Goal: Task Accomplishment & Management: Use online tool/utility

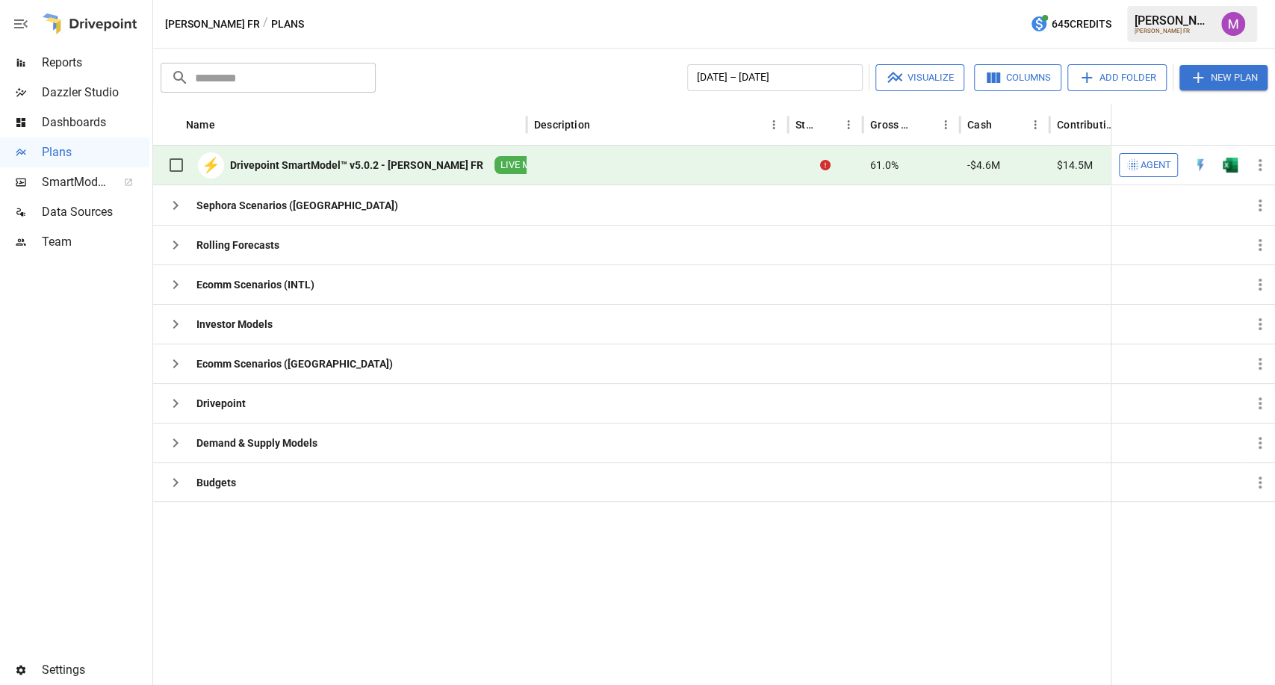
click at [1264, 163] on icon "button" at bounding box center [1260, 165] width 18 height 18
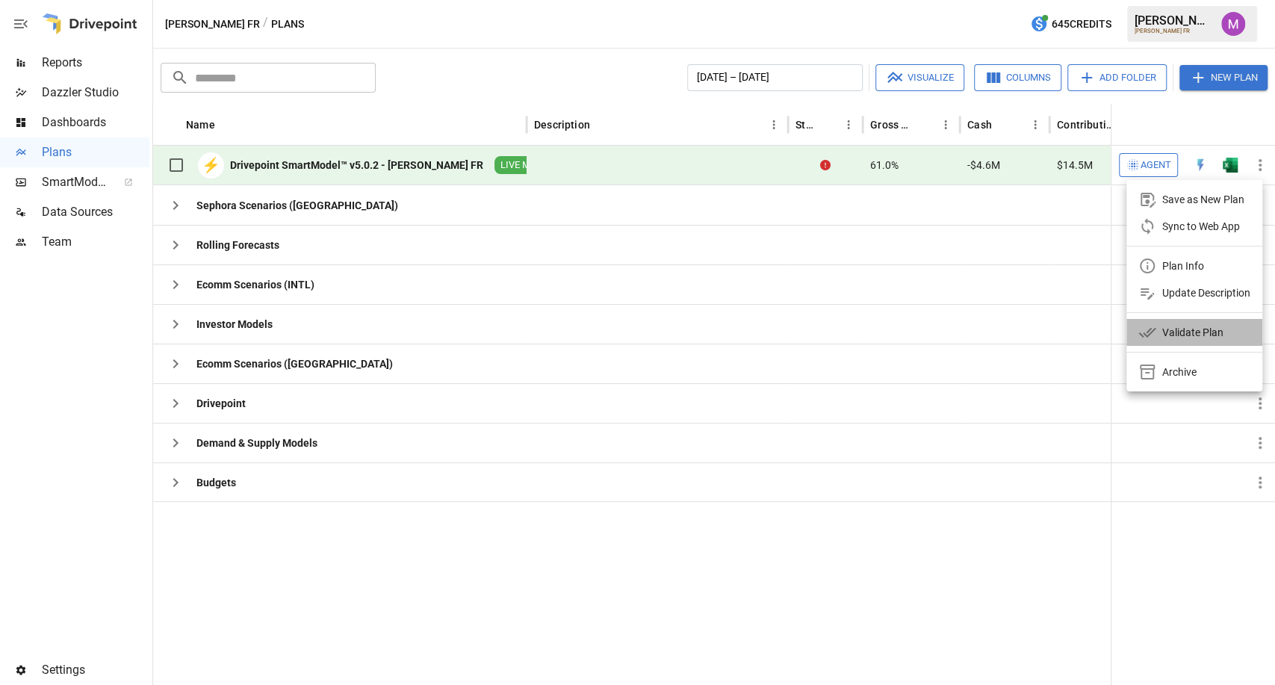
click at [1177, 329] on div "Validate Plan" at bounding box center [1192, 332] width 61 height 18
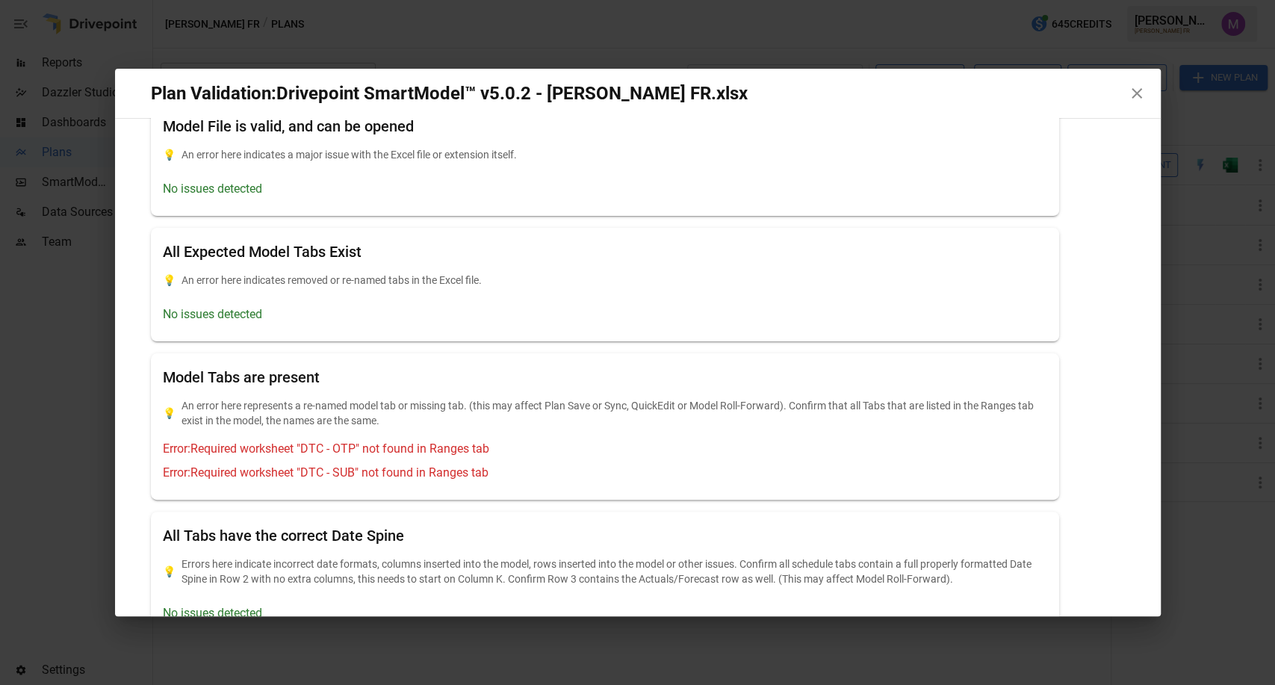
scroll to position [83, 0]
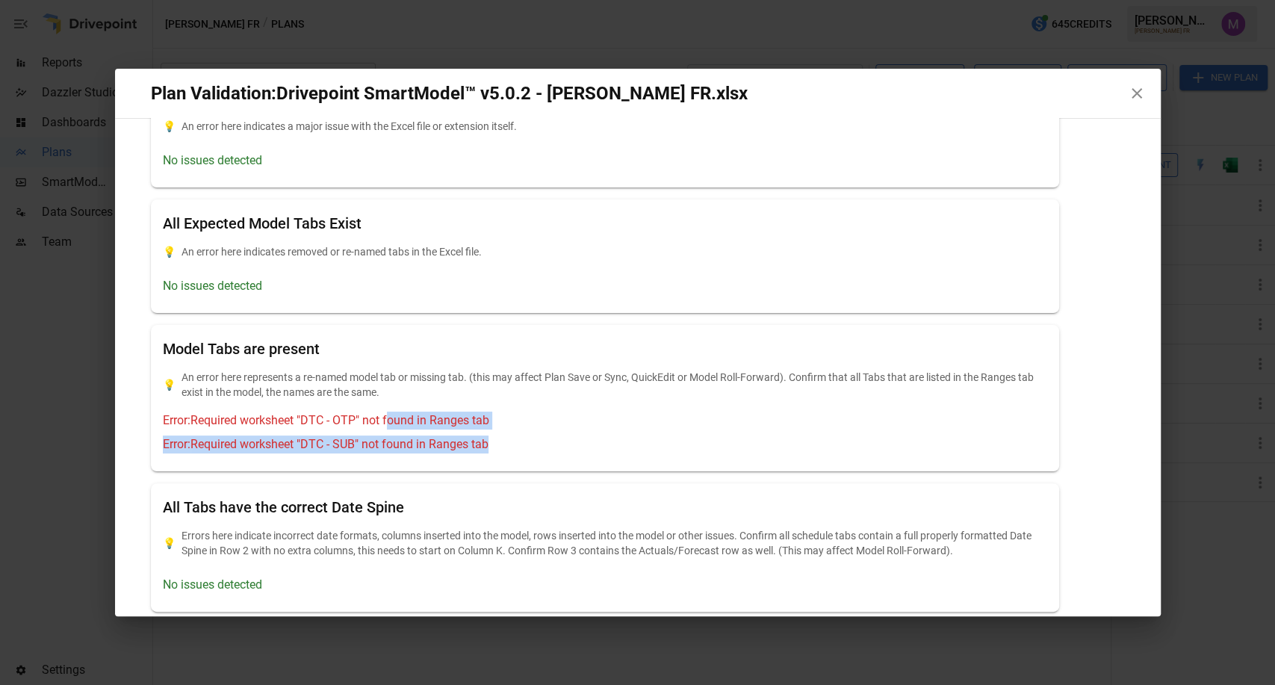
drag, startPoint x: 531, startPoint y: 439, endPoint x: 394, endPoint y: 418, distance: 138.3
click at [394, 418] on div "Error: Required worksheet "DTC - OTP" not found in Ranges tab Error: Required w…" at bounding box center [605, 433] width 885 height 42
click at [477, 423] on p "Error: Required worksheet "DTC - OTP" not found in Ranges tab" at bounding box center [326, 421] width 326 height 18
drag, startPoint x: 496, startPoint y: 439, endPoint x: 401, endPoint y: 426, distance: 95.8
click at [424, 427] on div "Error: Required worksheet "DTC - OTP" not found in Ranges tab Error: Required w…" at bounding box center [605, 433] width 885 height 42
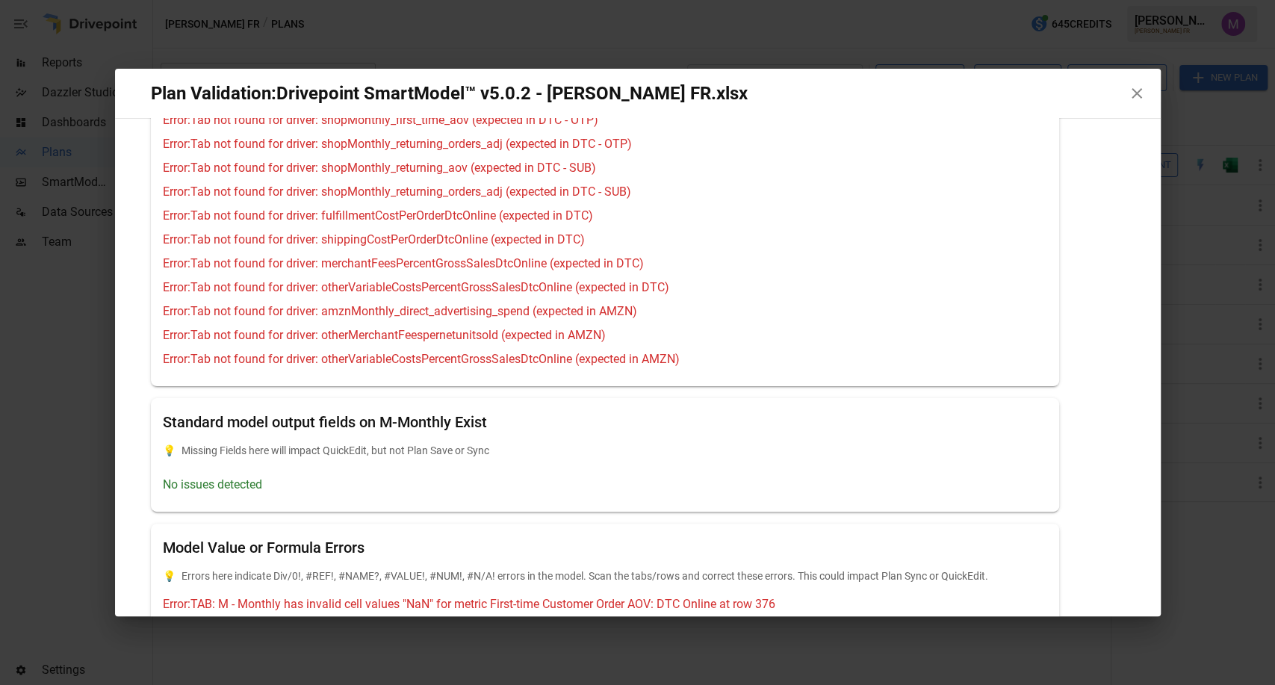
scroll to position [789, 0]
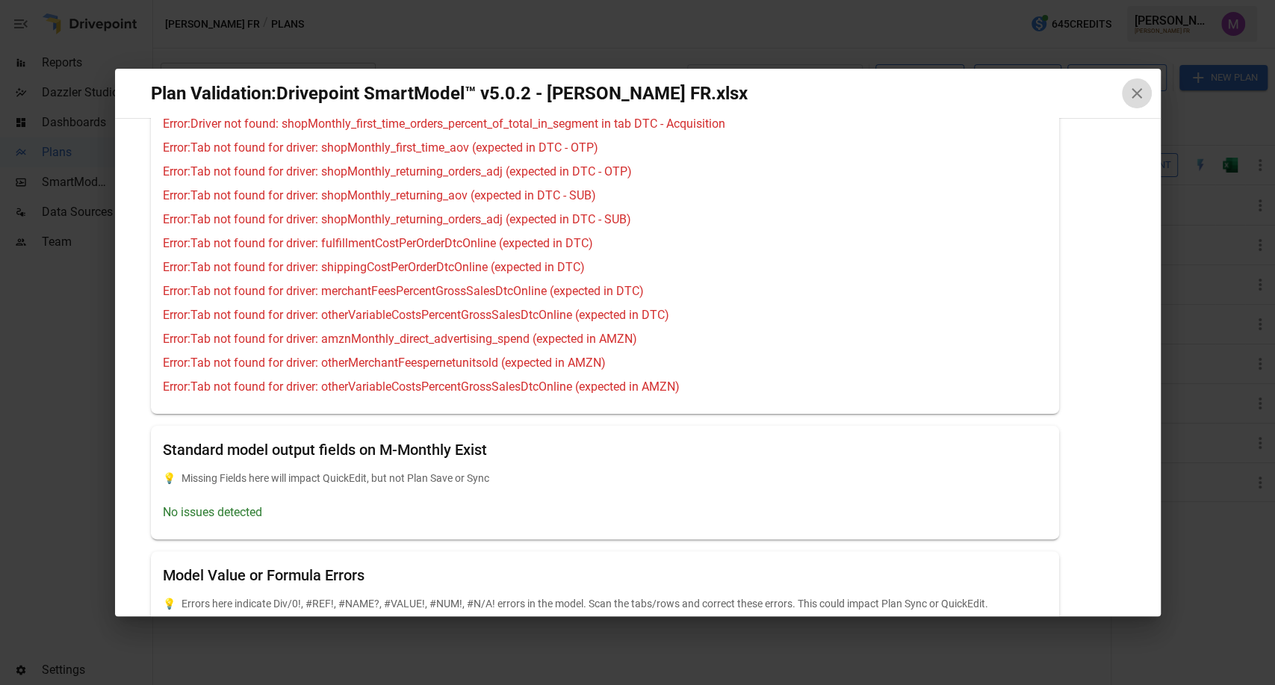
click at [1132, 97] on icon "button" at bounding box center [1137, 93] width 10 height 10
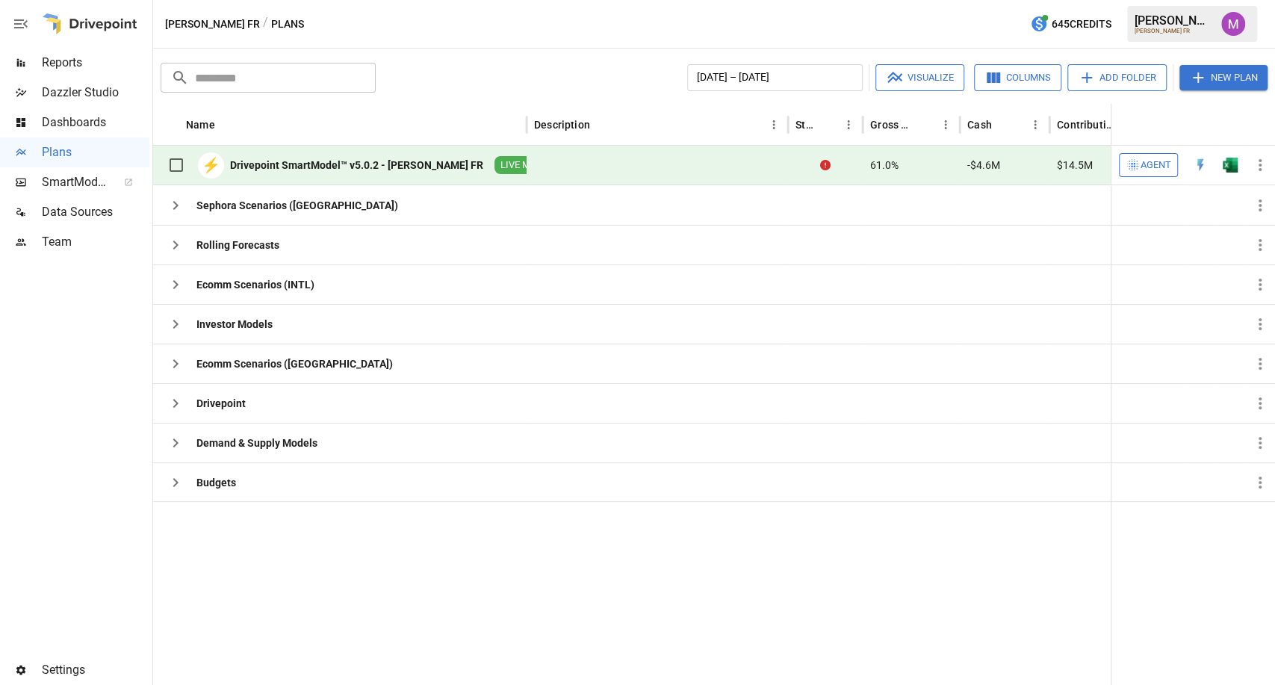
click at [316, 158] on div "Drivepoint SmartModel™ v5.0.2 - [PERSON_NAME] FR" at bounding box center [356, 165] width 253 height 15
click at [427, 161] on div "Drivepoint SmartModel™ v5.0.2 - [PERSON_NAME] FR" at bounding box center [356, 165] width 253 height 15
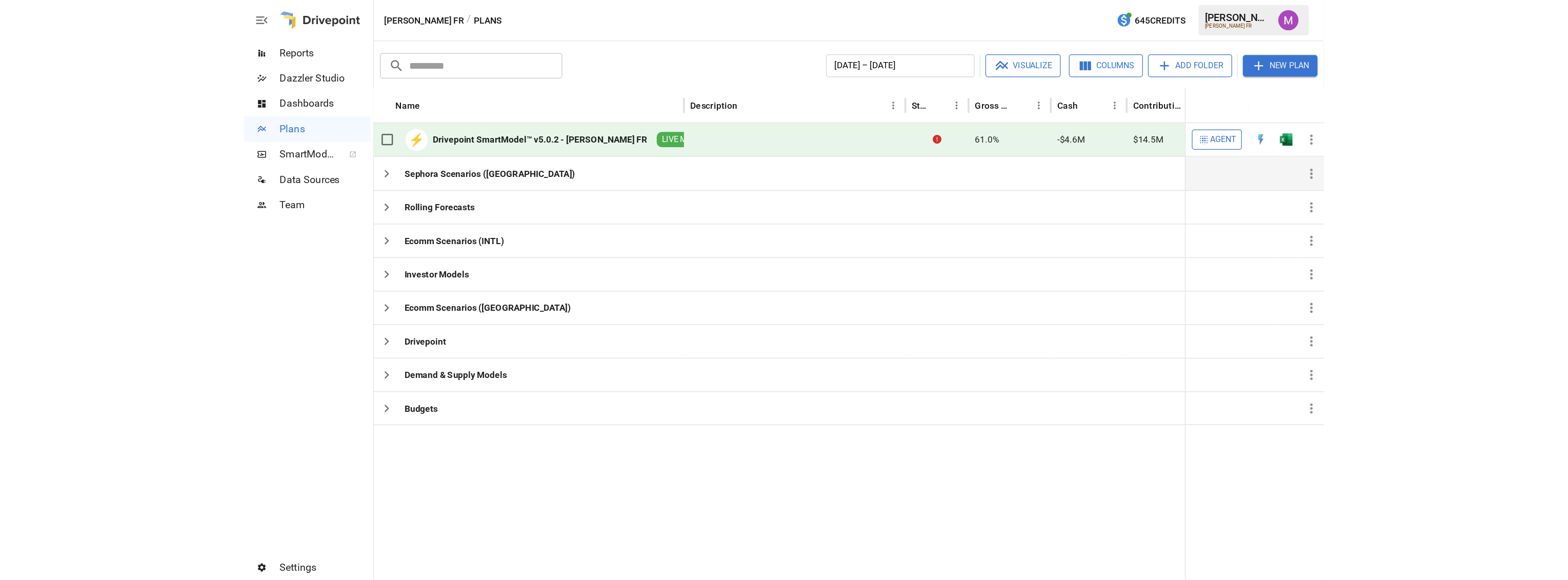
scroll to position [0, 0]
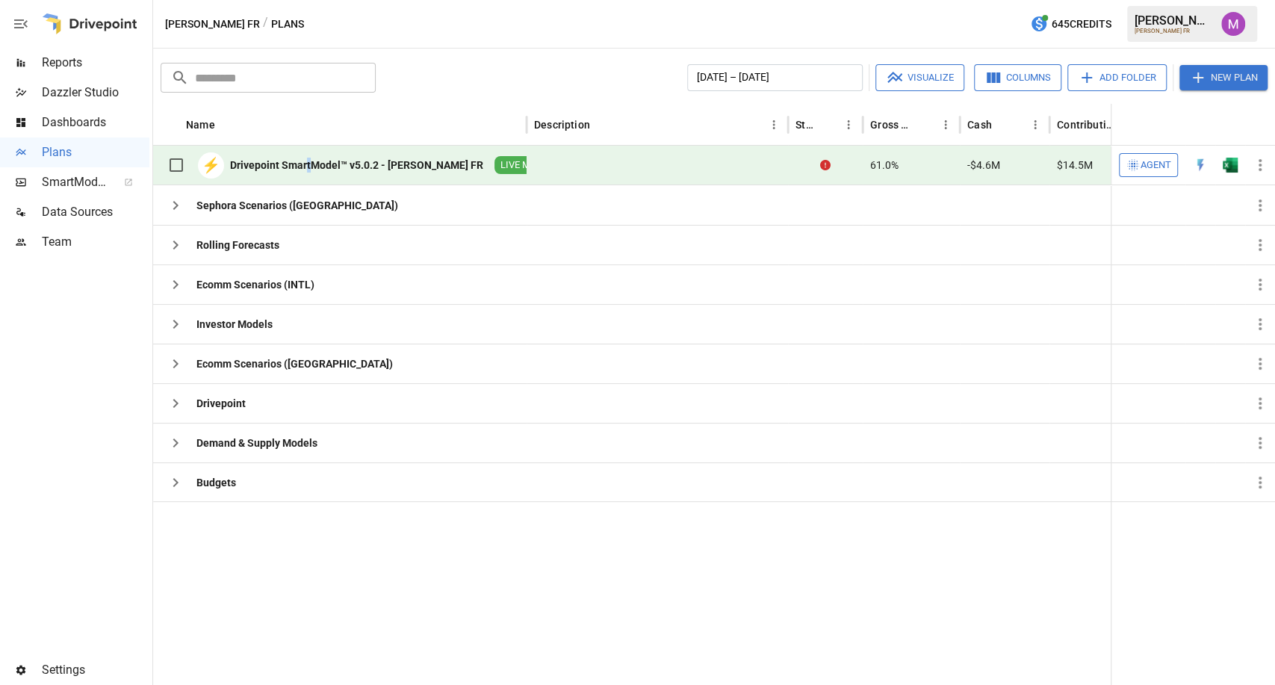
drag, startPoint x: 332, startPoint y: 160, endPoint x: 306, endPoint y: 161, distance: 26.2
click at [306, 161] on div "Drivepoint SmartModel™ v5.0.2 - [PERSON_NAME] FR" at bounding box center [356, 165] width 253 height 15
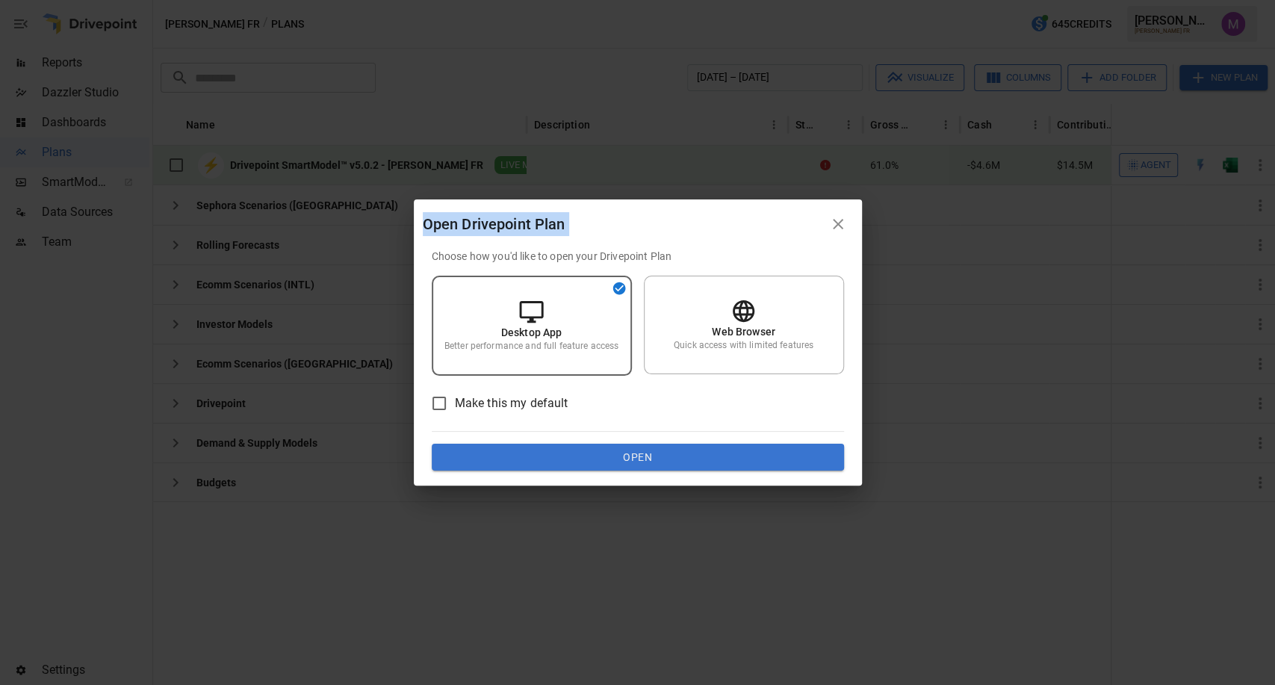
click at [306, 161] on div "Open Drivepoint Plan Choose how you'd like to open your Drivepoint Plan Desktop…" at bounding box center [637, 342] width 1275 height 685
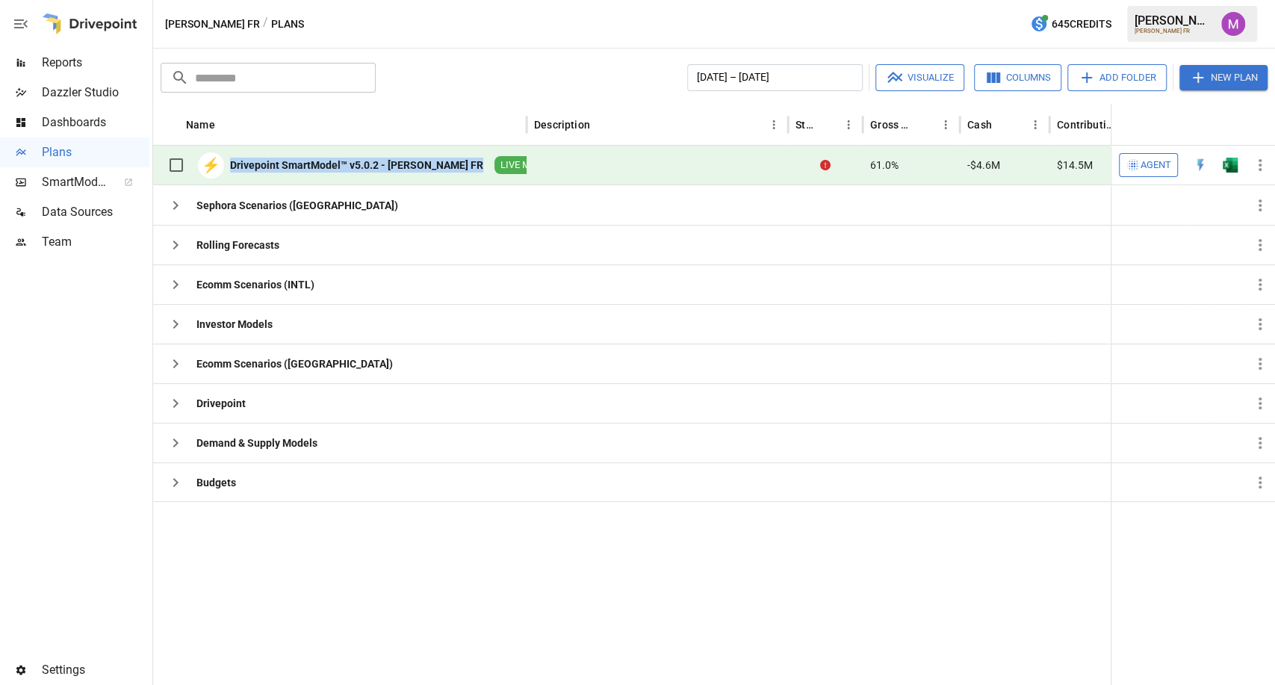
click at [308, 163] on div "Drivepoint SmartModel™ v5.0.2 - [PERSON_NAME] FR" at bounding box center [356, 165] width 253 height 15
click at [356, 163] on div "Drivepoint SmartModel™ v5.0.2 - [PERSON_NAME] FR" at bounding box center [356, 165] width 253 height 15
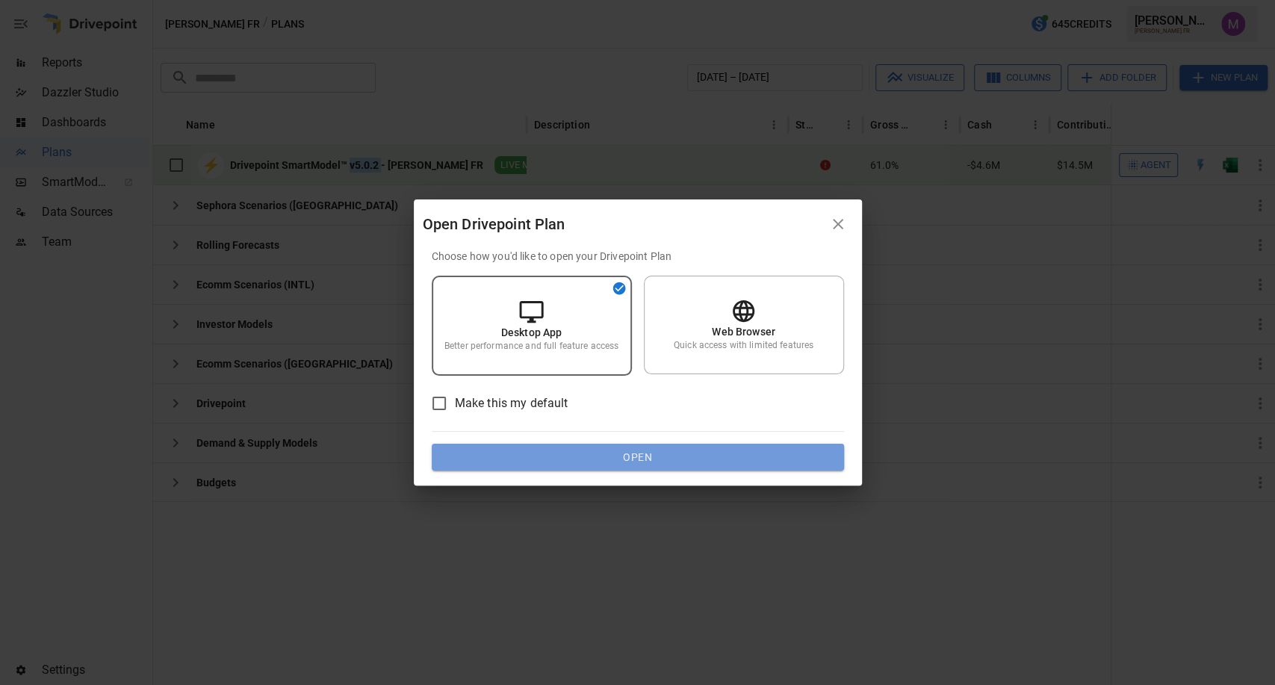
click at [646, 457] on button "Open" at bounding box center [638, 457] width 412 height 27
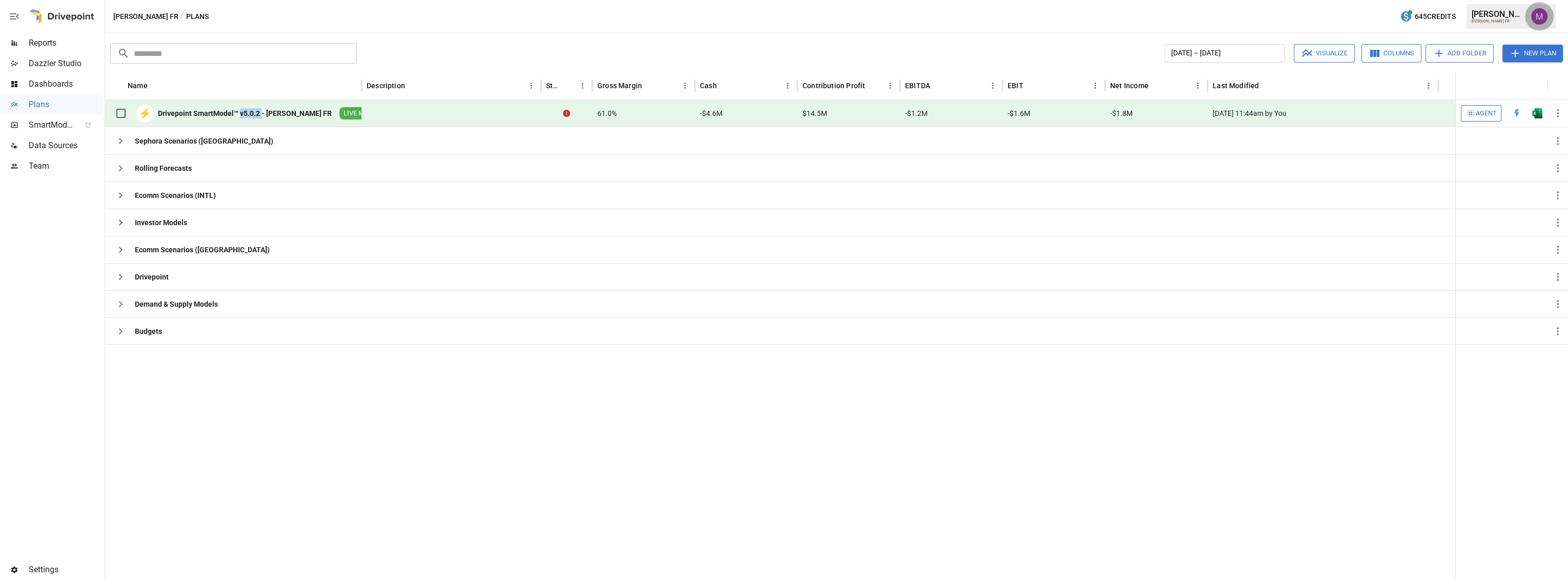
click at [875, 23] on button "button" at bounding box center [1540, 16] width 29 height 29
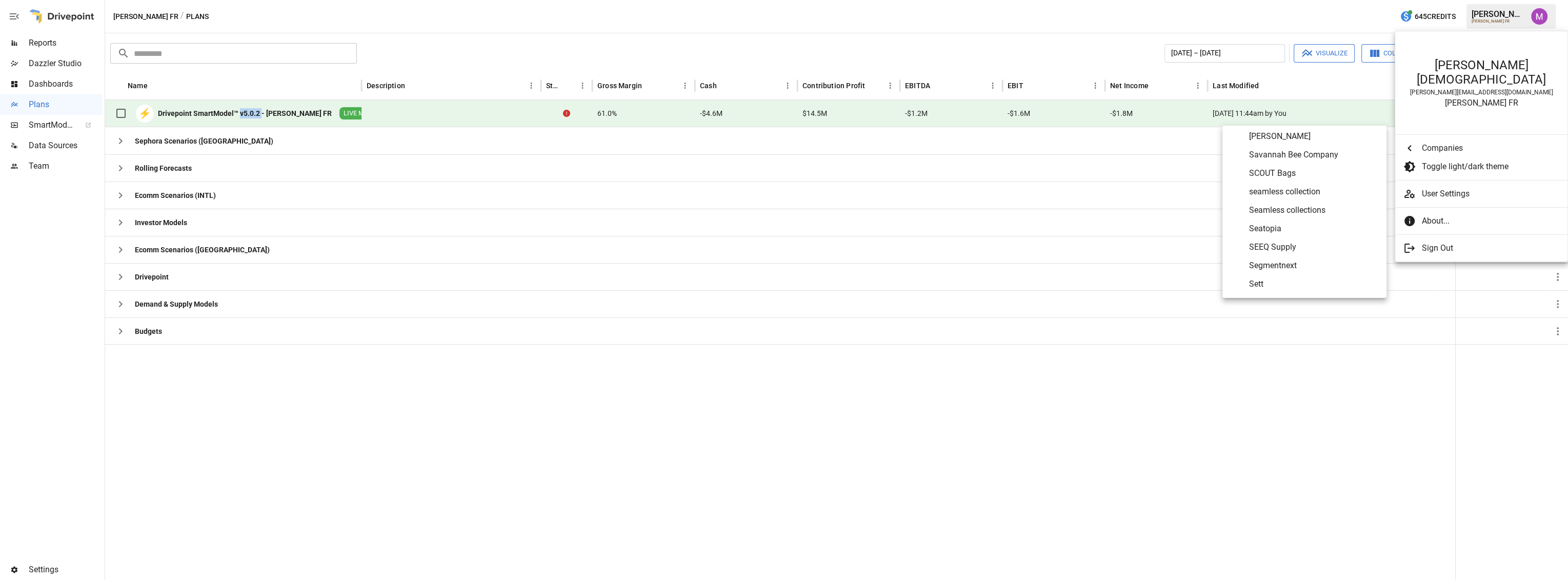
scroll to position [4491, 0]
click at [875, 264] on span "Sett" at bounding box center [1314, 263] width 129 height 12
